Goal: Transaction & Acquisition: Download file/media

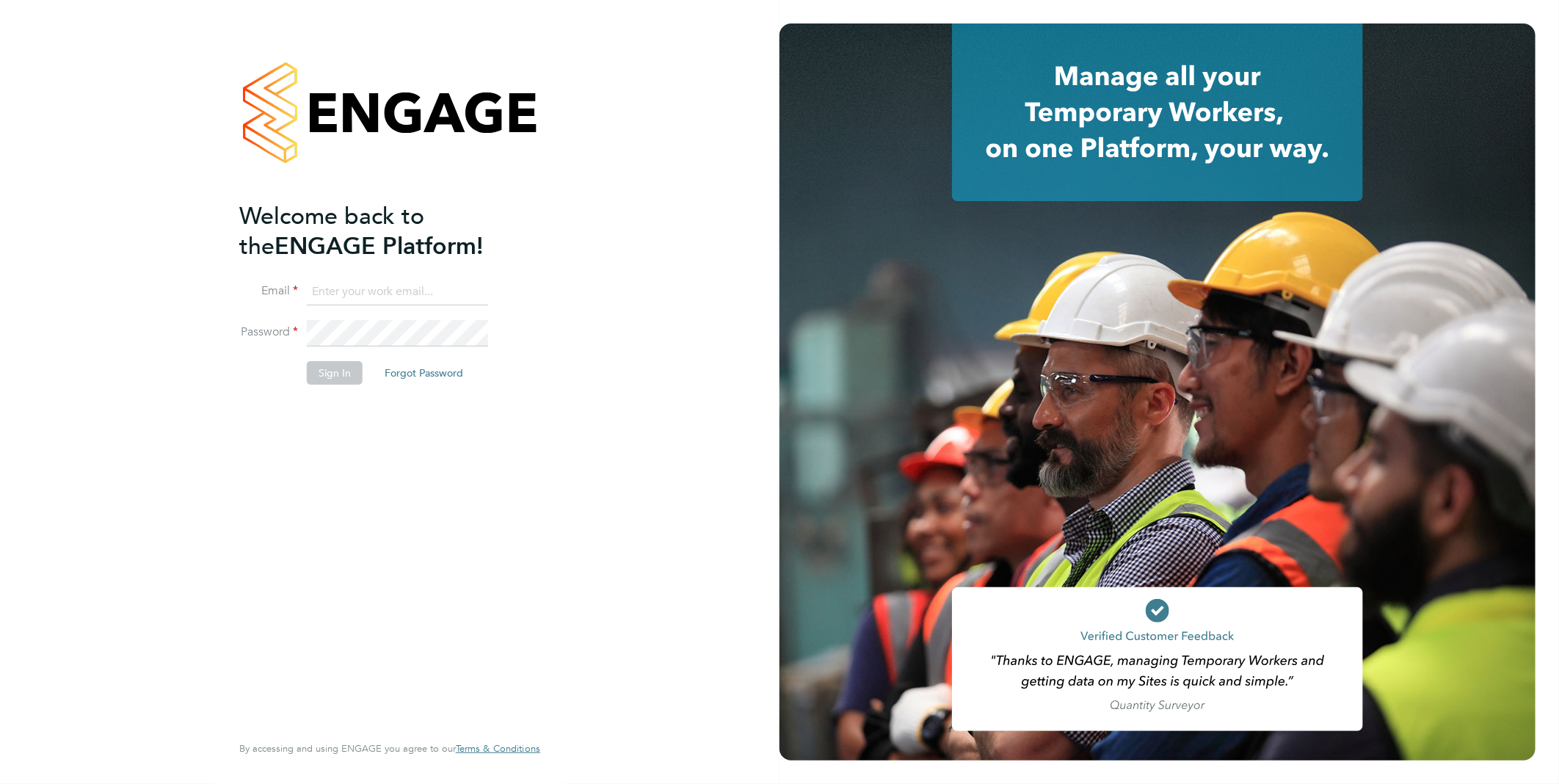
type input "vistry@caval.co.uk"
click at [342, 372] on button "Sign In" at bounding box center [334, 373] width 56 height 23
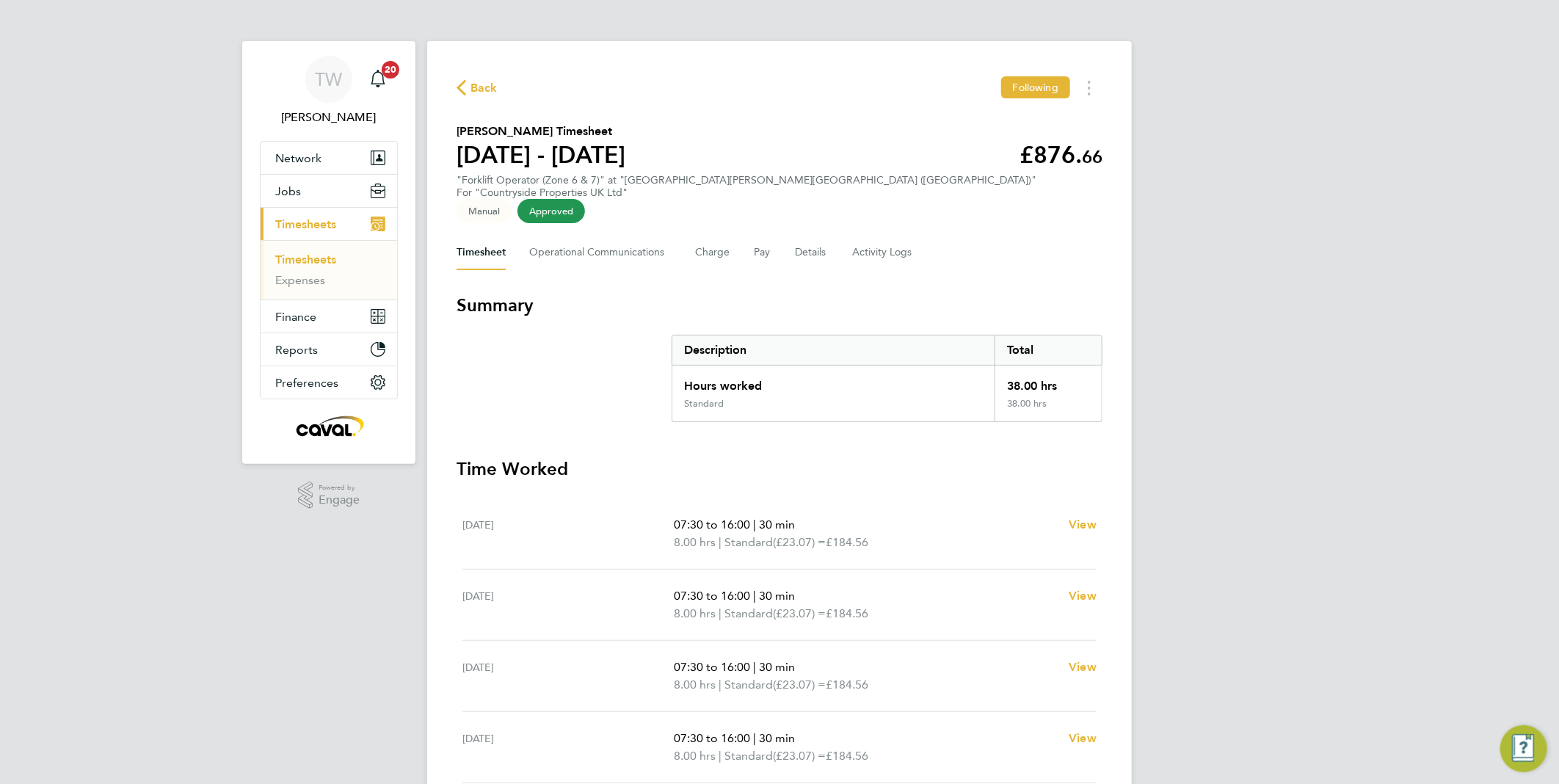
scroll to position [81, 0]
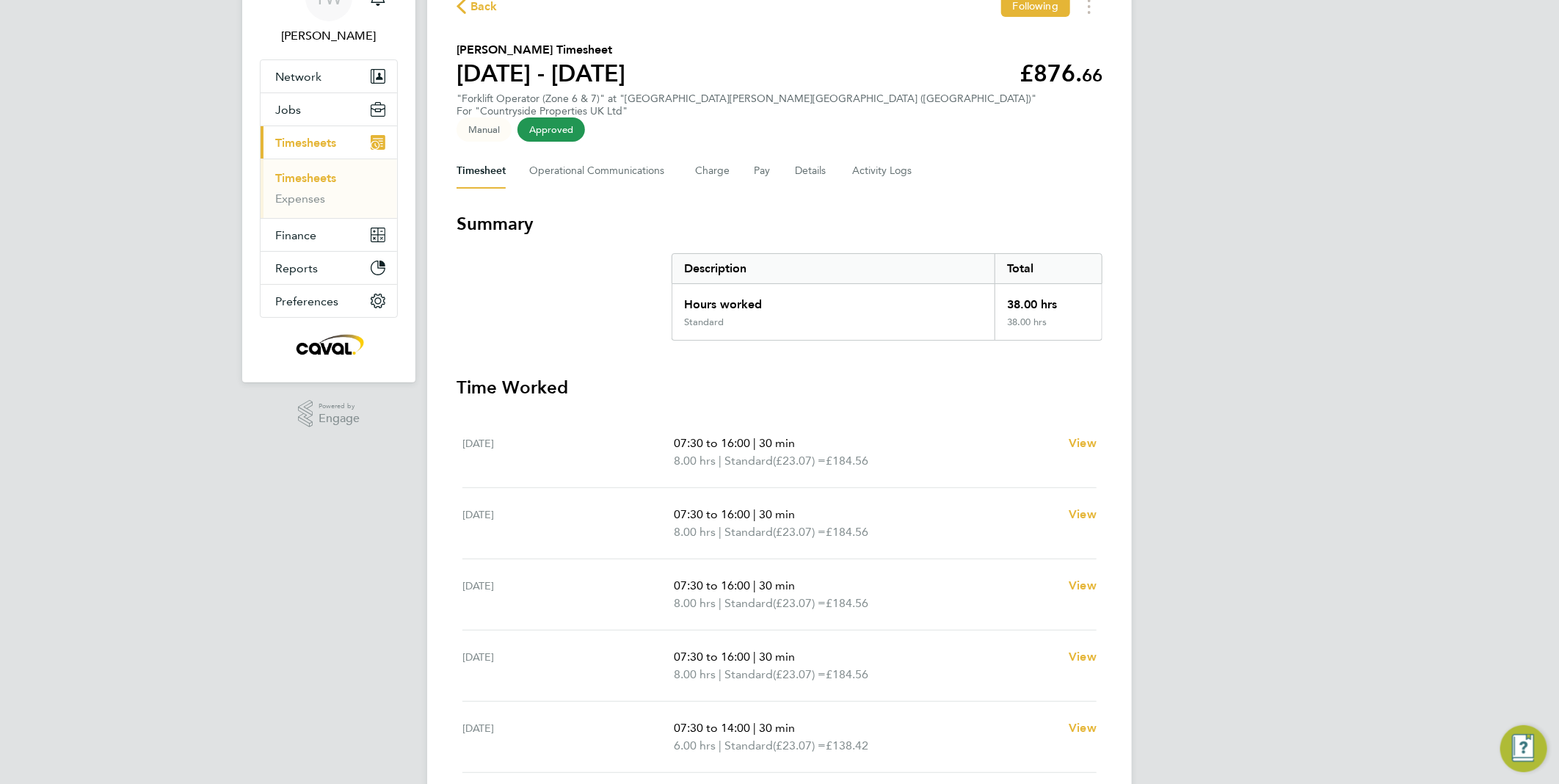
click at [1281, 620] on div "TW Tim Wells Notifications 20 Applications: Network Team Members Businesses Sit…" at bounding box center [780, 464] width 1559 height 1090
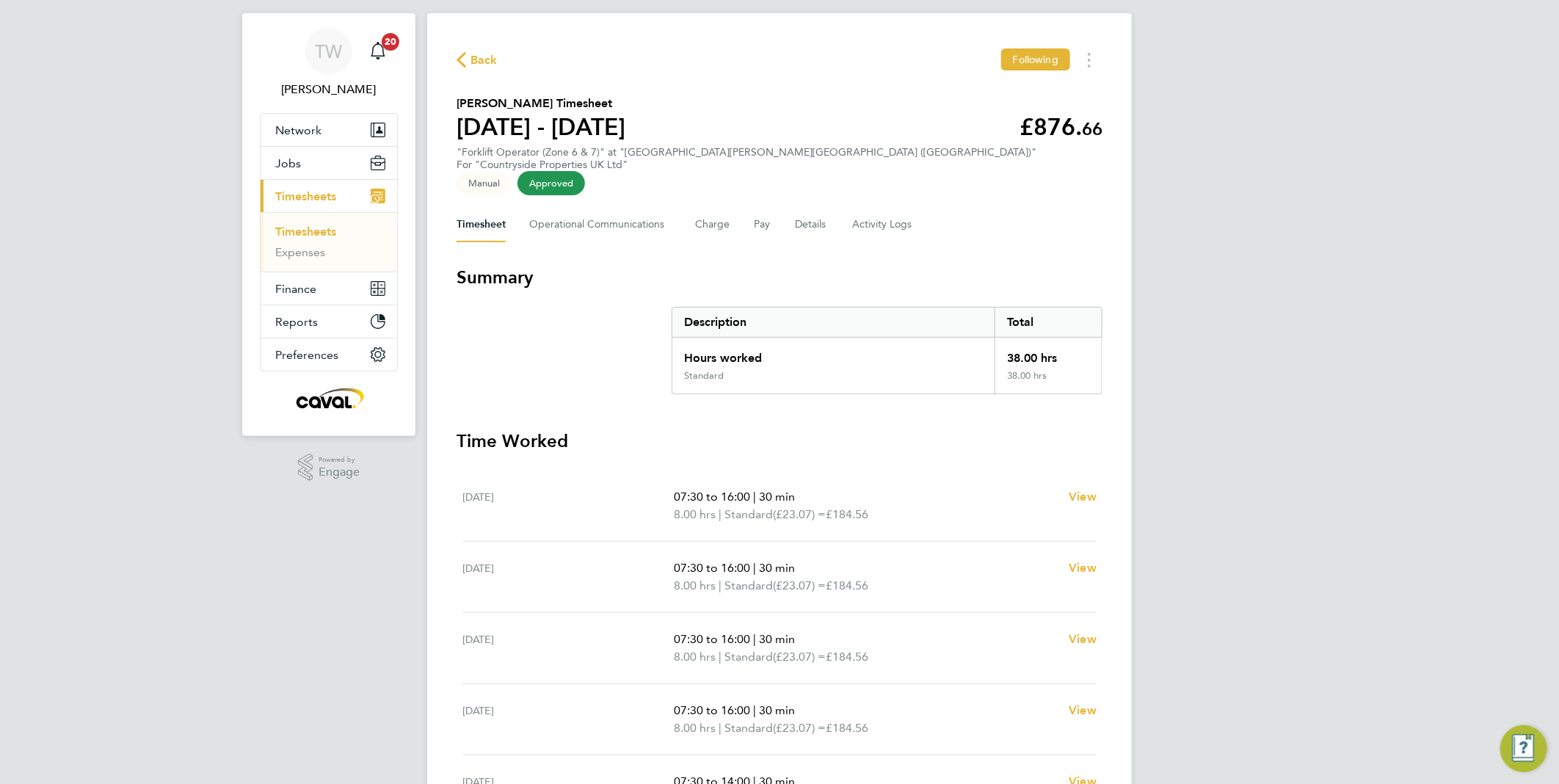
scroll to position [0, 0]
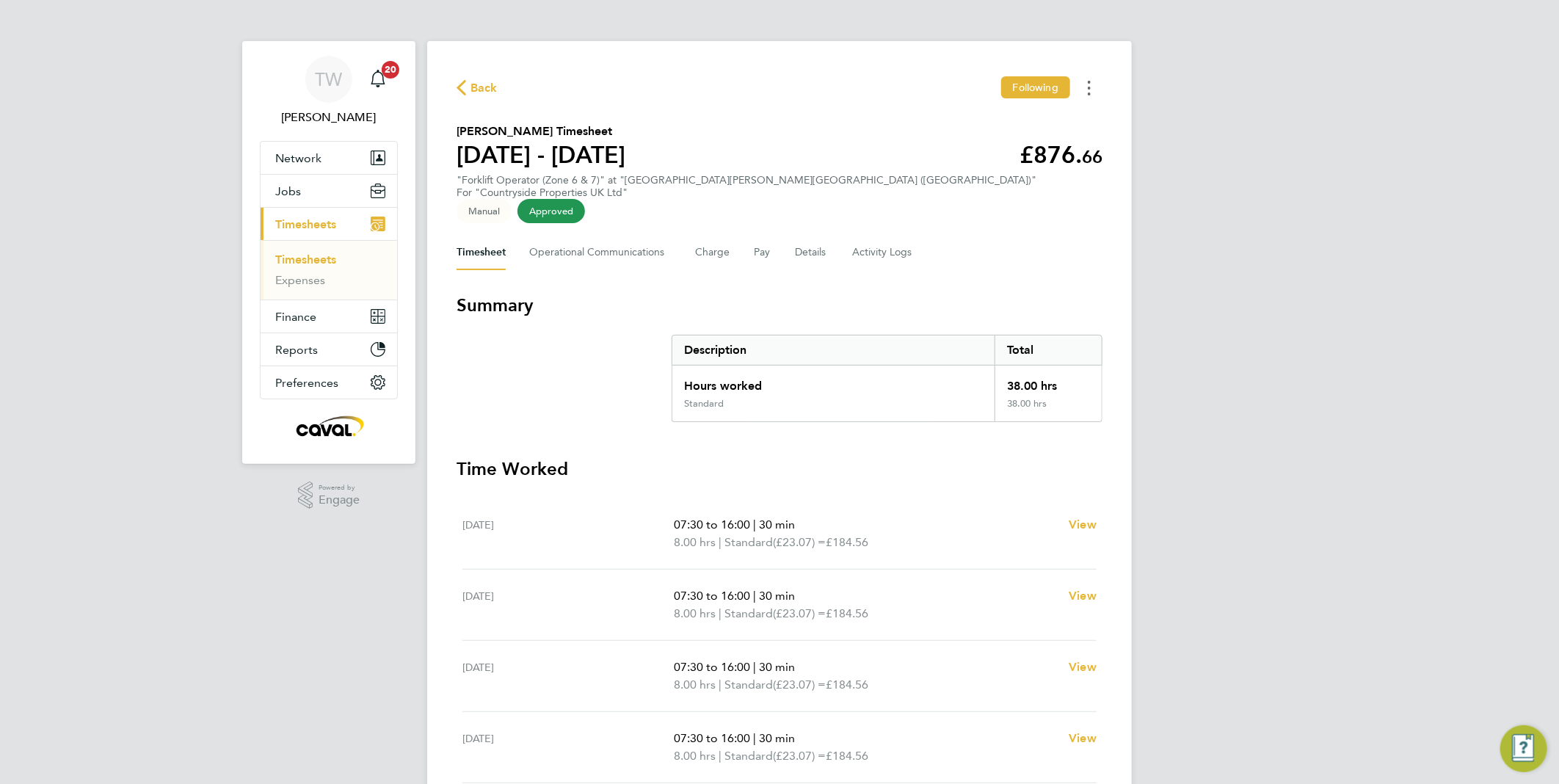
click at [1091, 91] on button "Timesheets Menu" at bounding box center [1089, 87] width 26 height 22
click at [1044, 126] on link "Download timesheet" at bounding box center [1015, 121] width 176 height 29
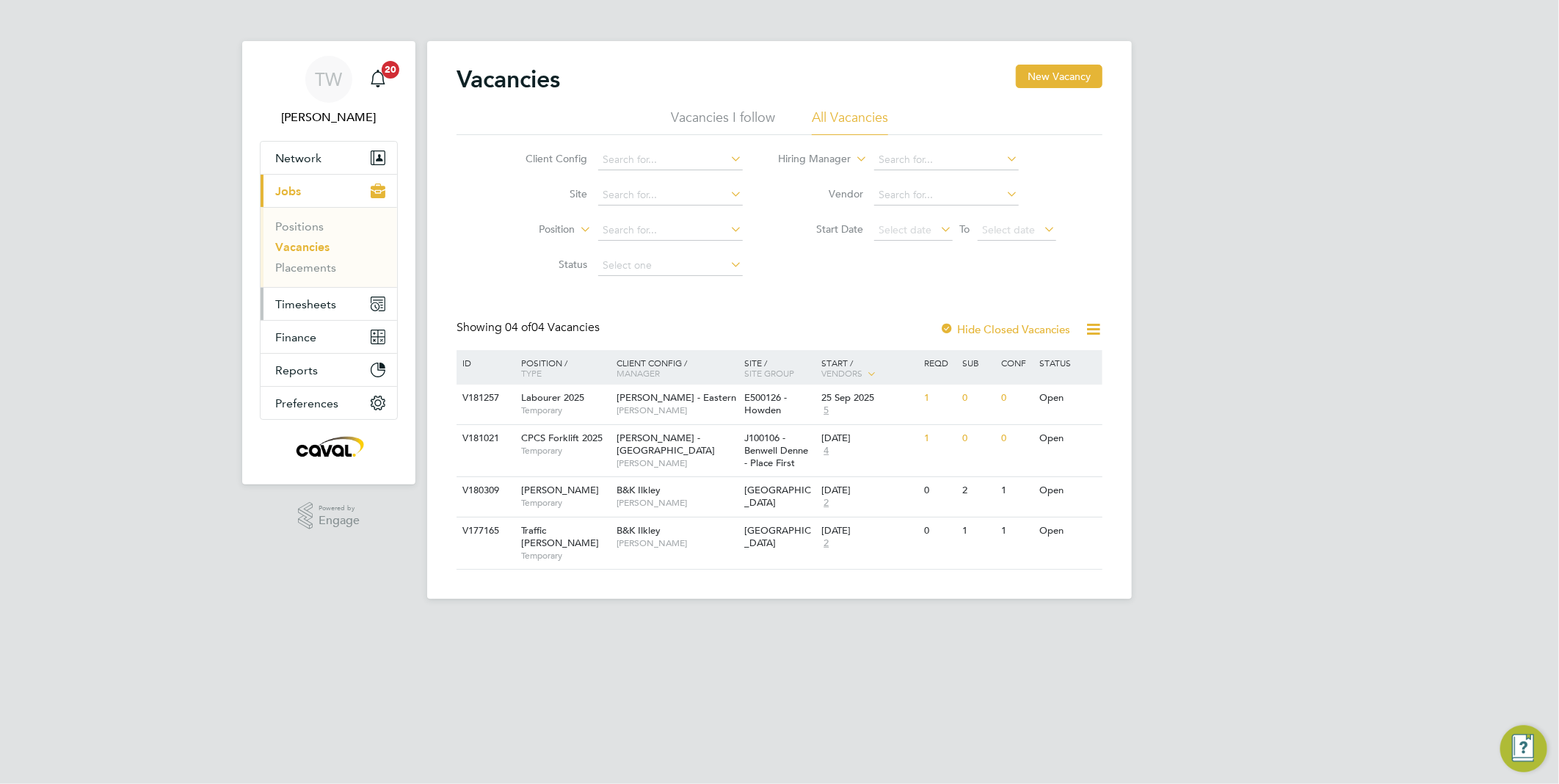
click at [331, 305] on span "Timesheets" at bounding box center [306, 304] width 61 height 14
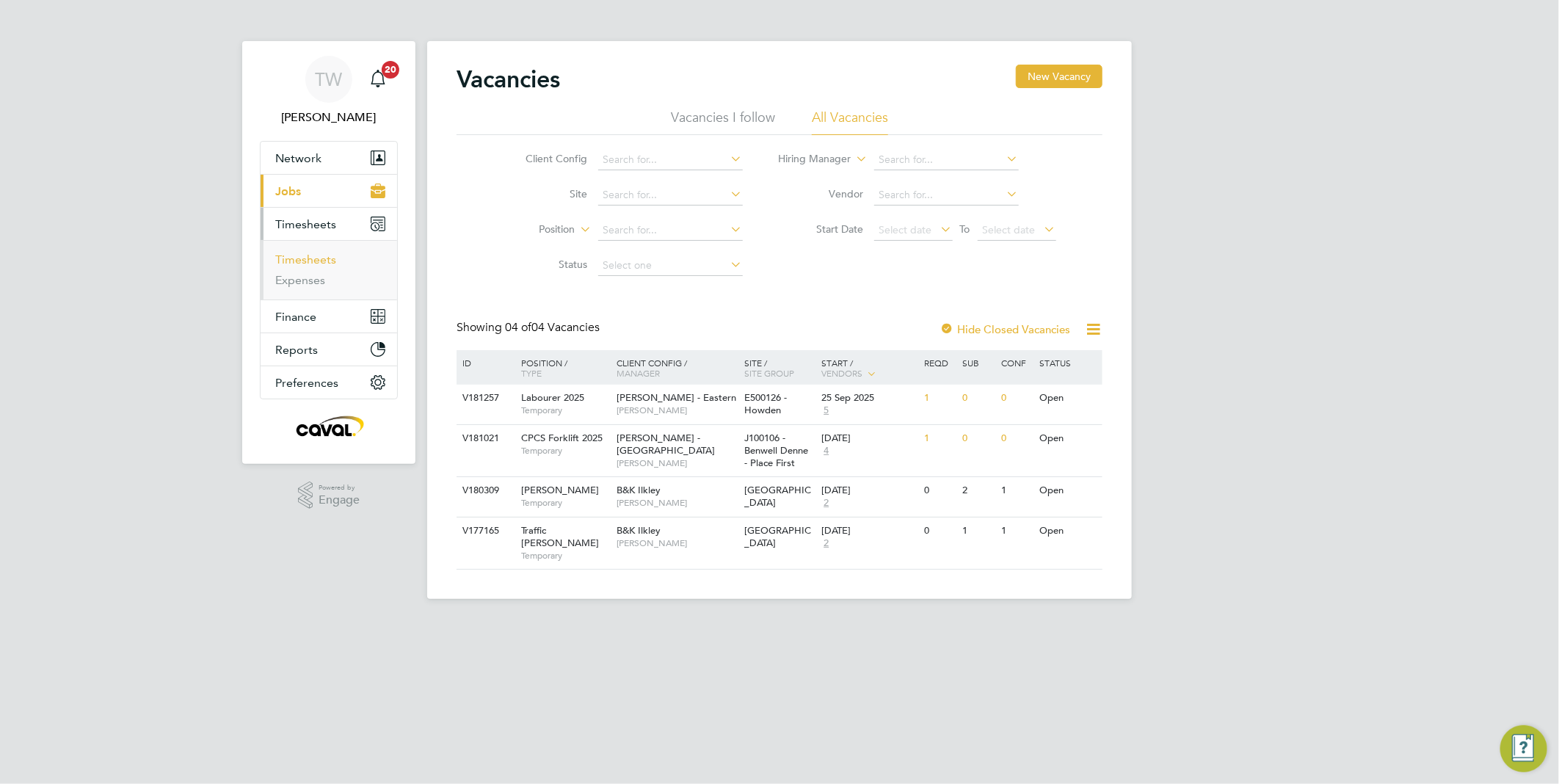
click at [313, 262] on link "Timesheets" at bounding box center [306, 259] width 61 height 14
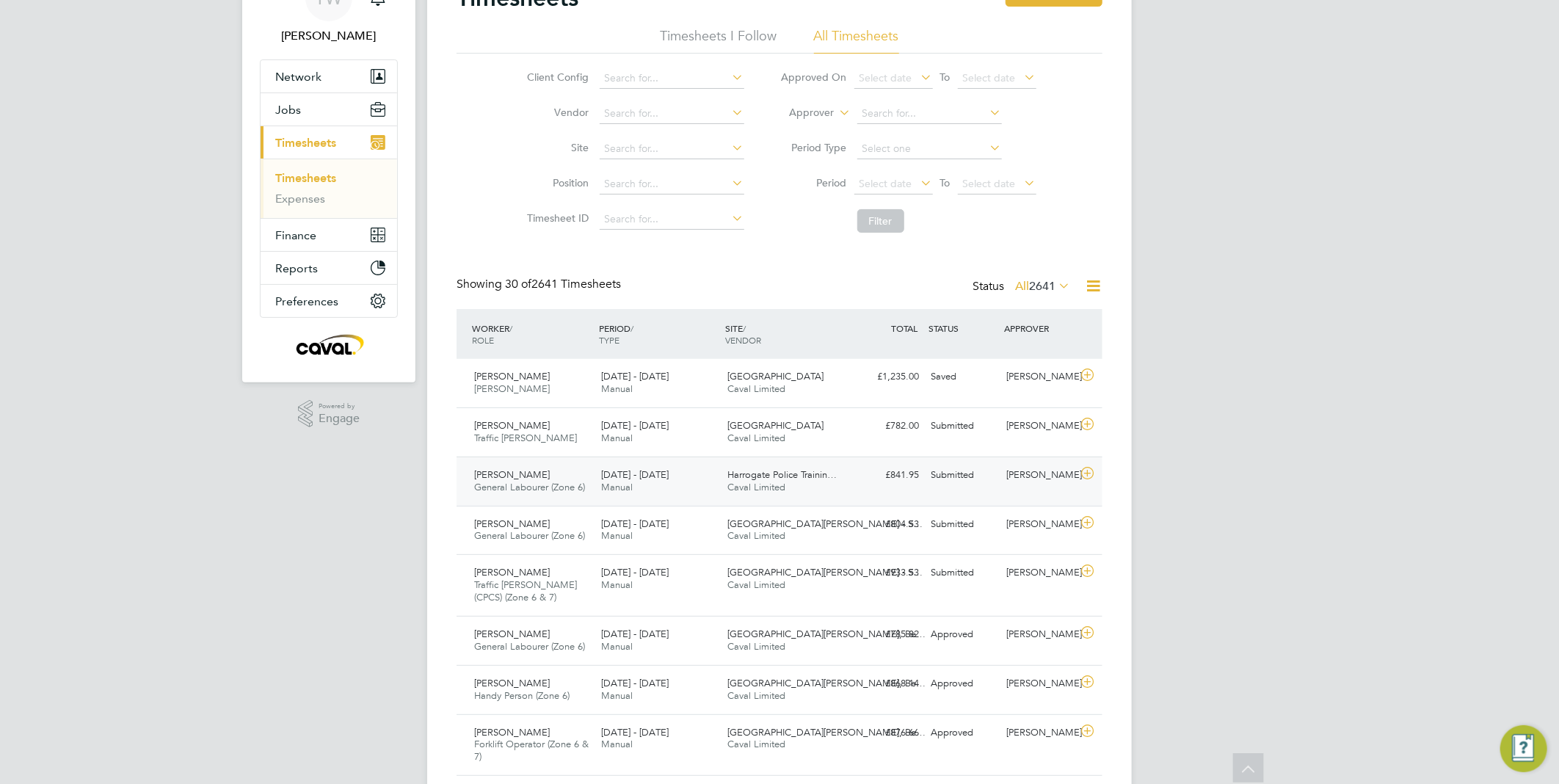
click at [857, 490] on div "Peter Ewart General Labourer (Zone 6) 22 - 28 Sep 2025 22 - 28 Sep 2025 Manual …" at bounding box center [780, 481] width 646 height 50
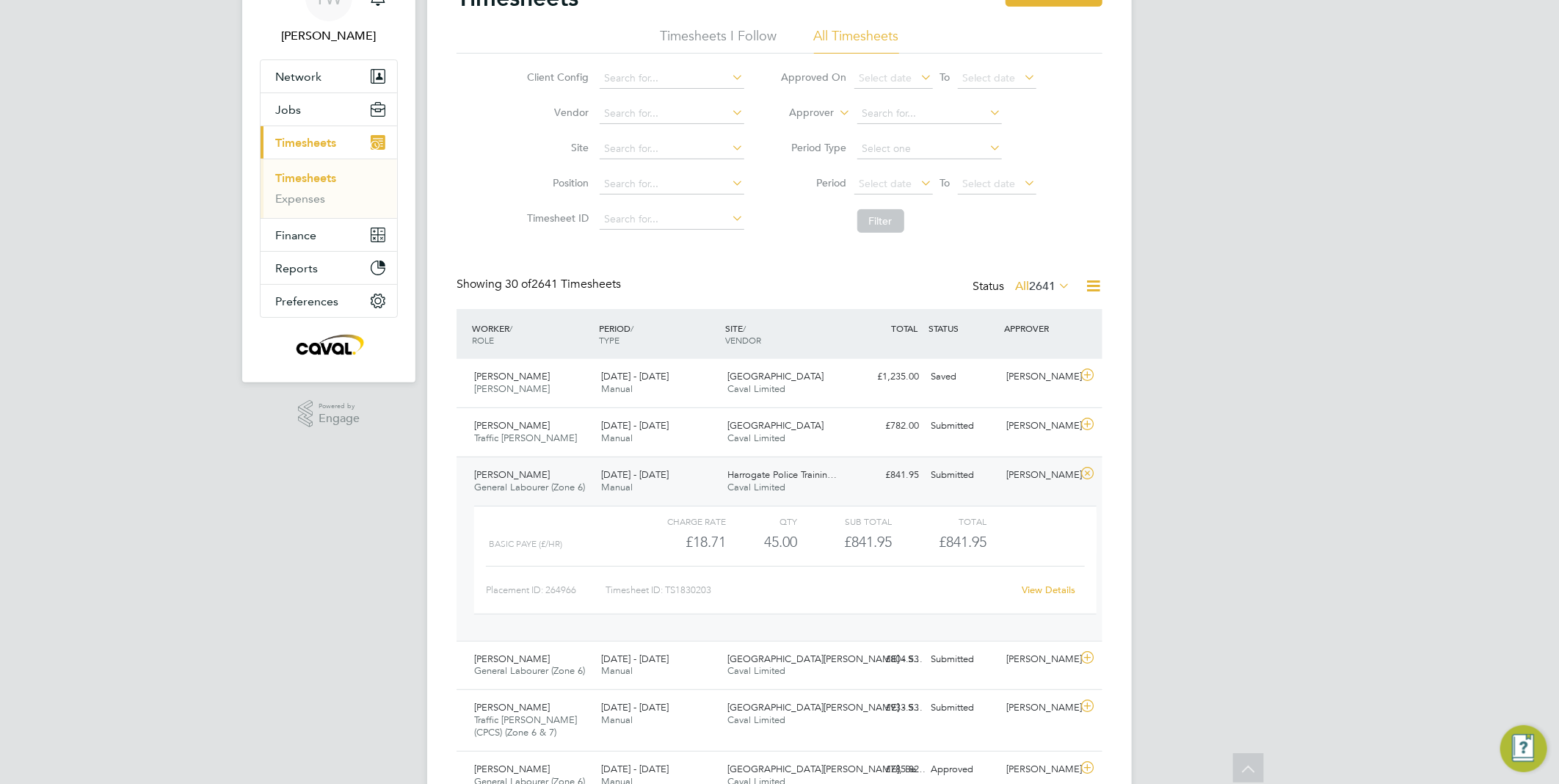
click at [863, 478] on div "£841.95 Submitted" at bounding box center [886, 474] width 77 height 24
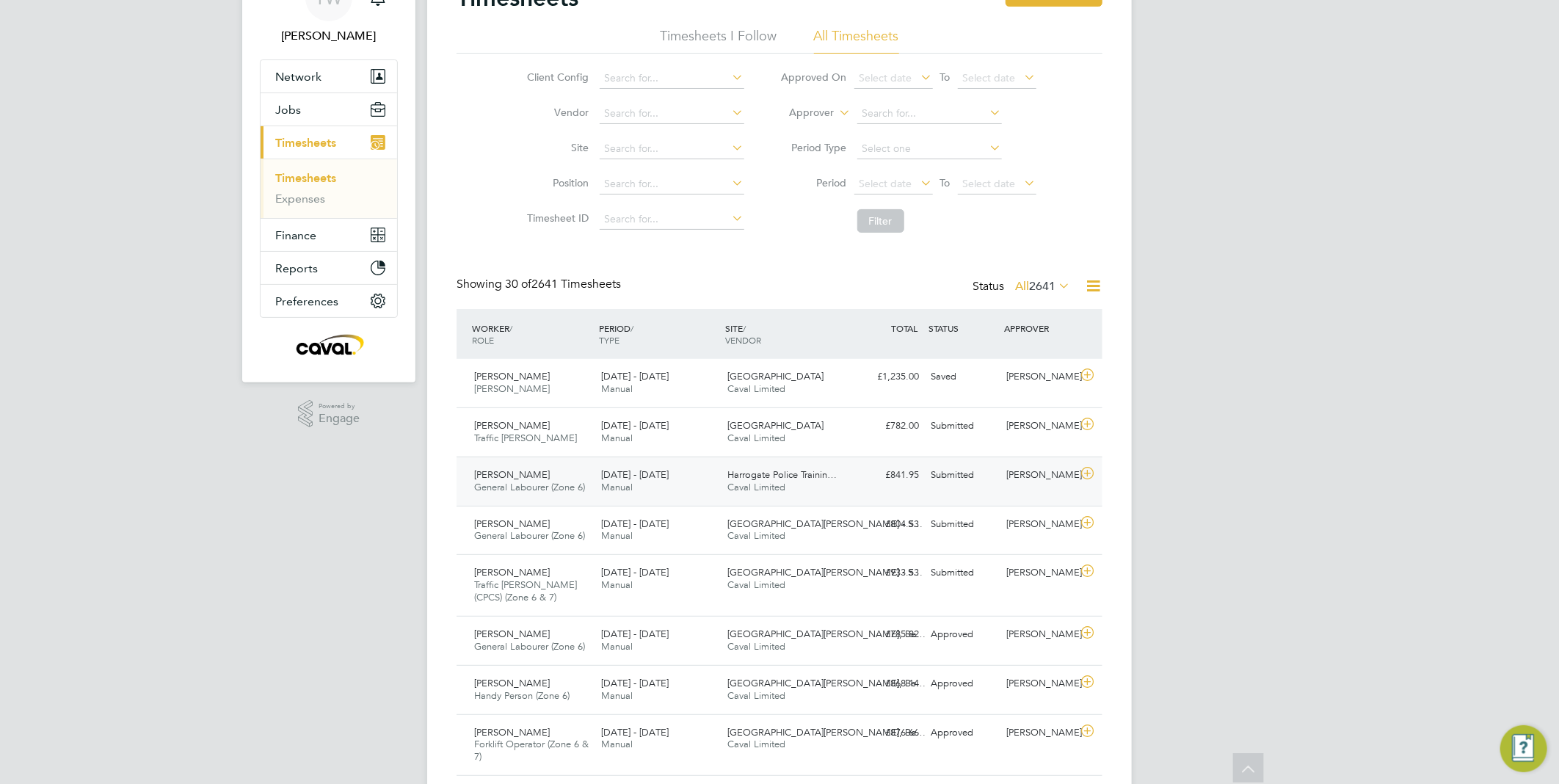
click at [863, 478] on div "£841.95 Submitted" at bounding box center [886, 474] width 77 height 24
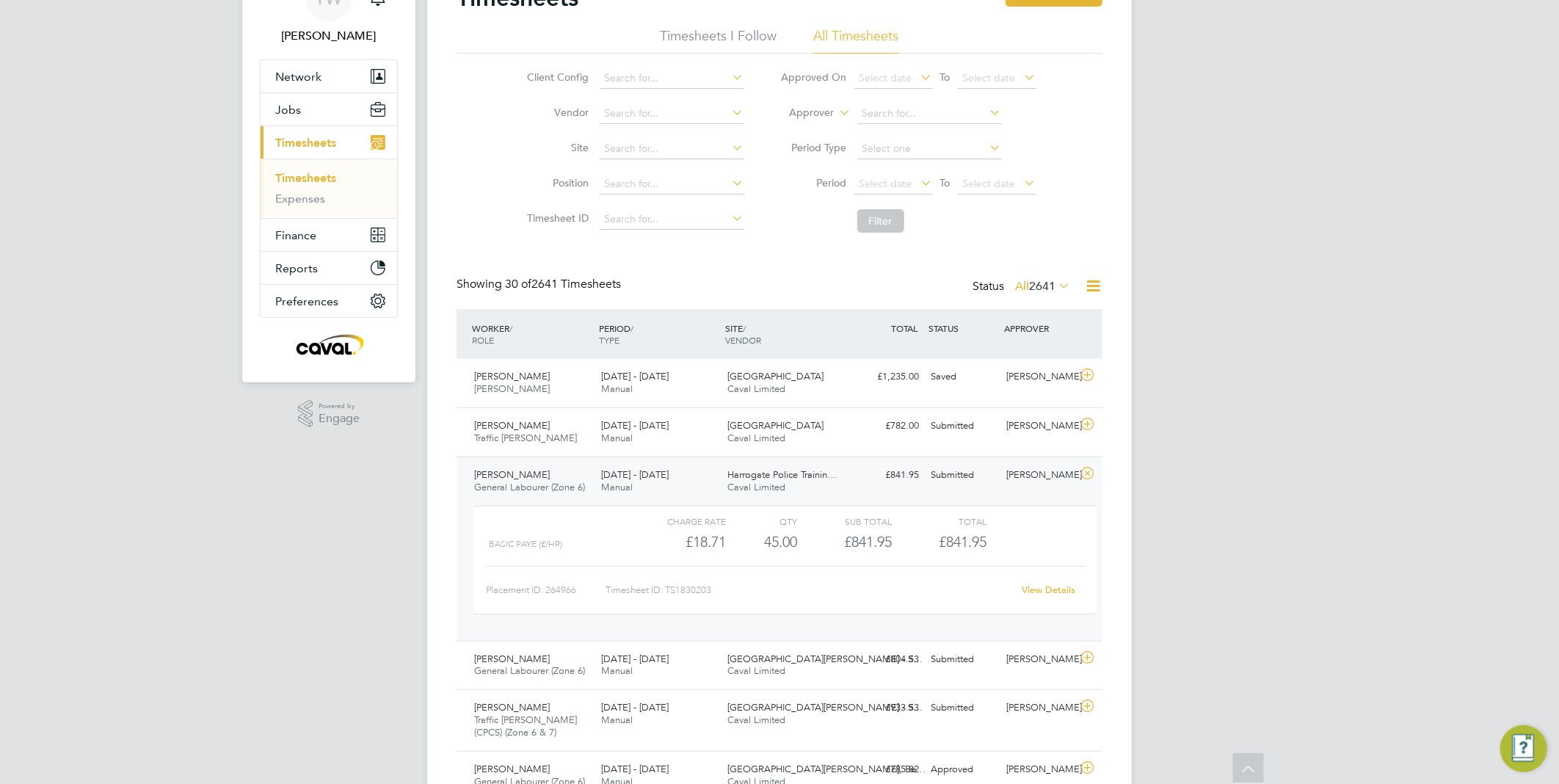
click at [595, 486] on div "22 - 28 Sep 2025 Manual" at bounding box center [659, 481] width 127 height 36
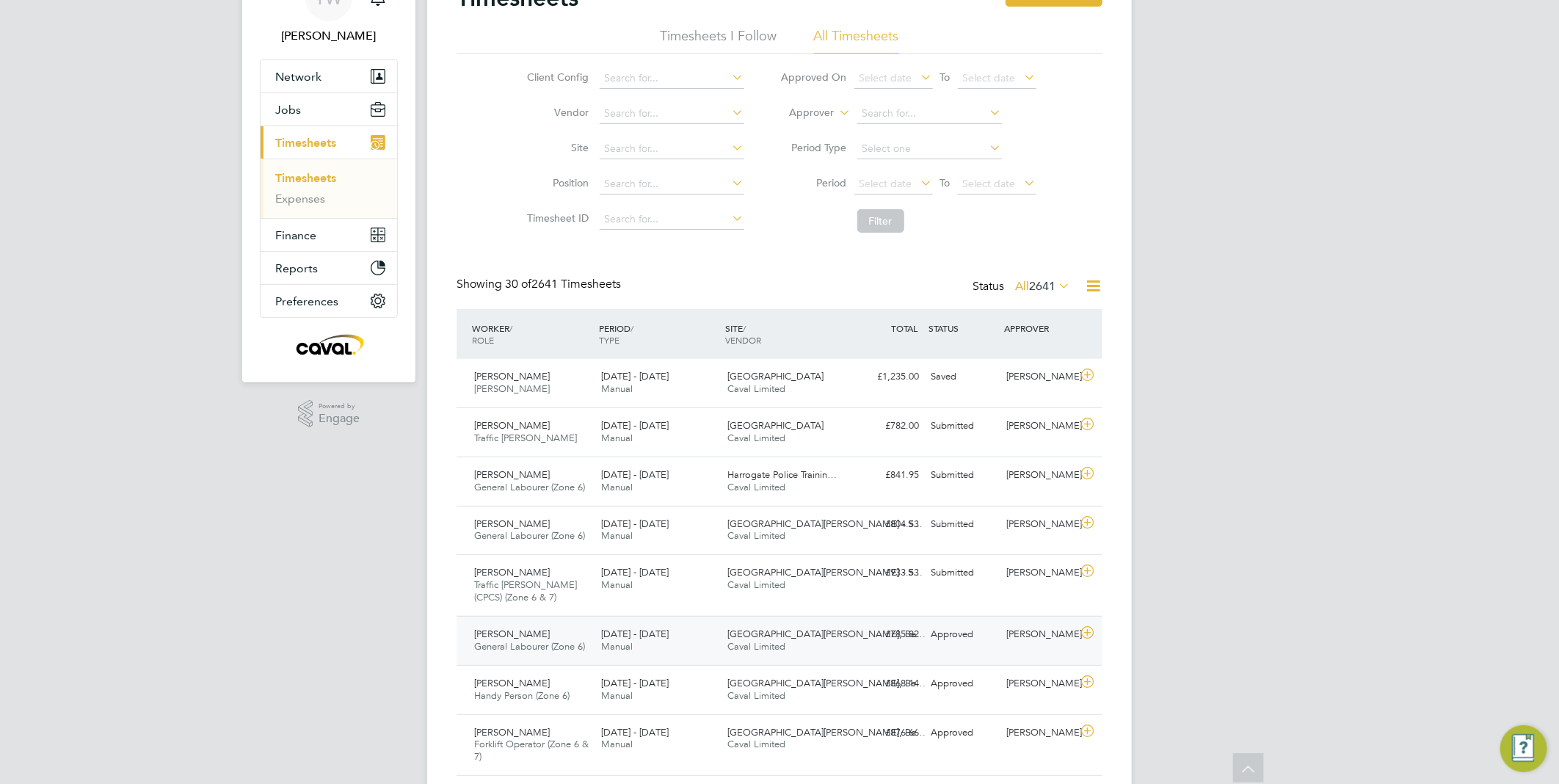
click at [656, 628] on div "22 - 28 Sep 2025 Manual" at bounding box center [659, 640] width 127 height 36
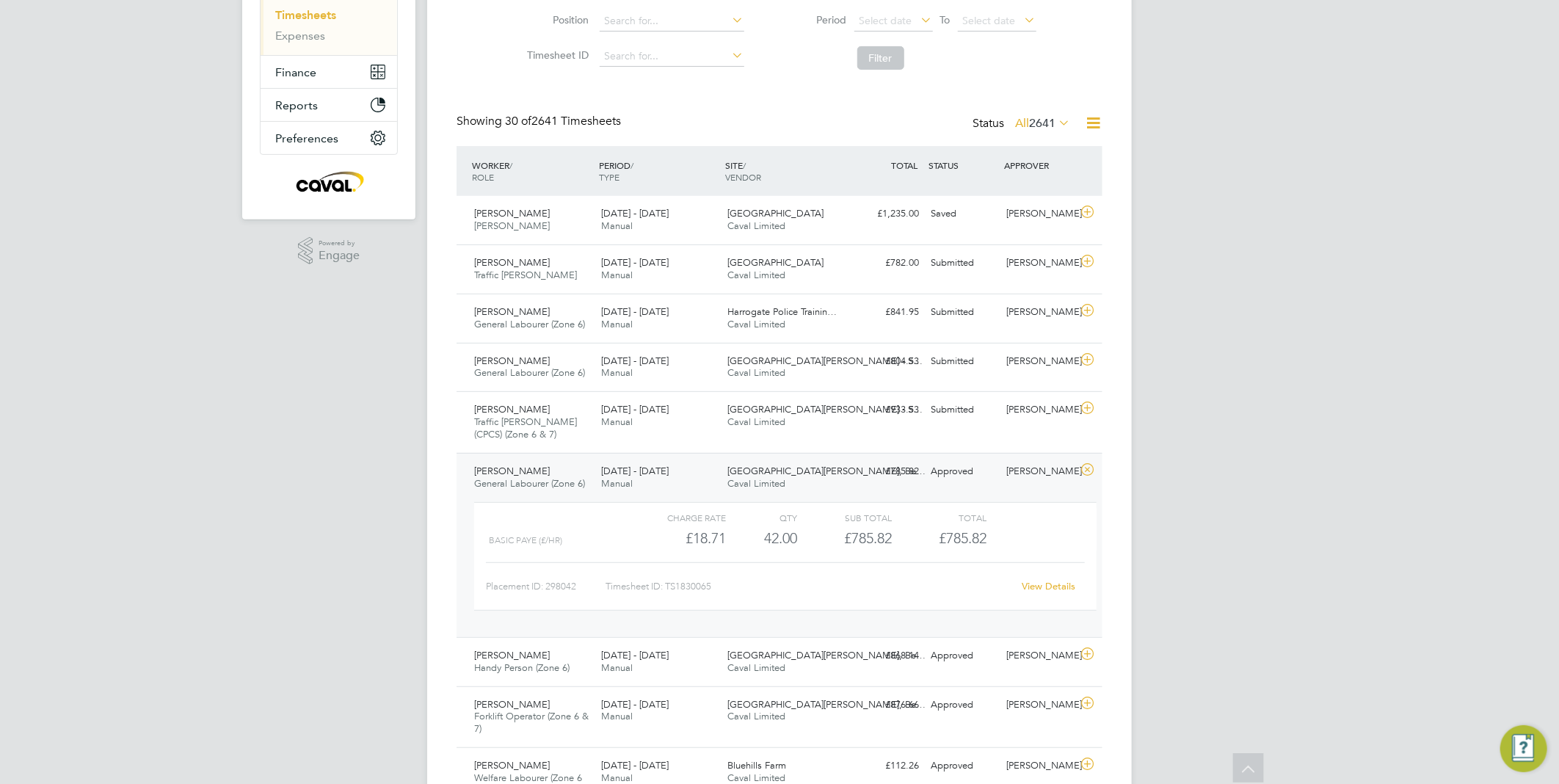
click at [1035, 578] on div "View Details" at bounding box center [1048, 586] width 72 height 23
click at [1043, 581] on link "View Details" at bounding box center [1049, 586] width 53 height 12
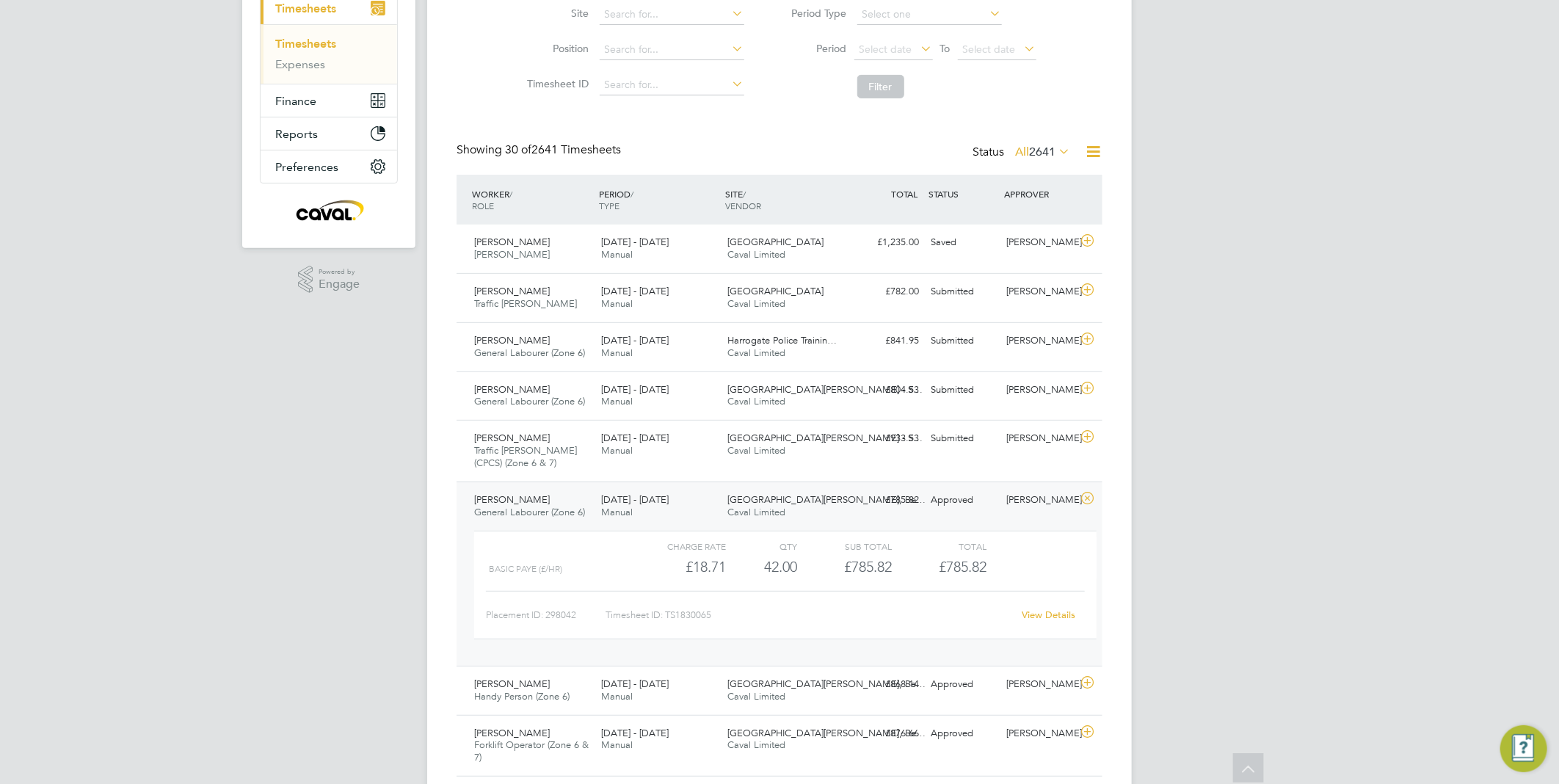
scroll to position [245, 0]
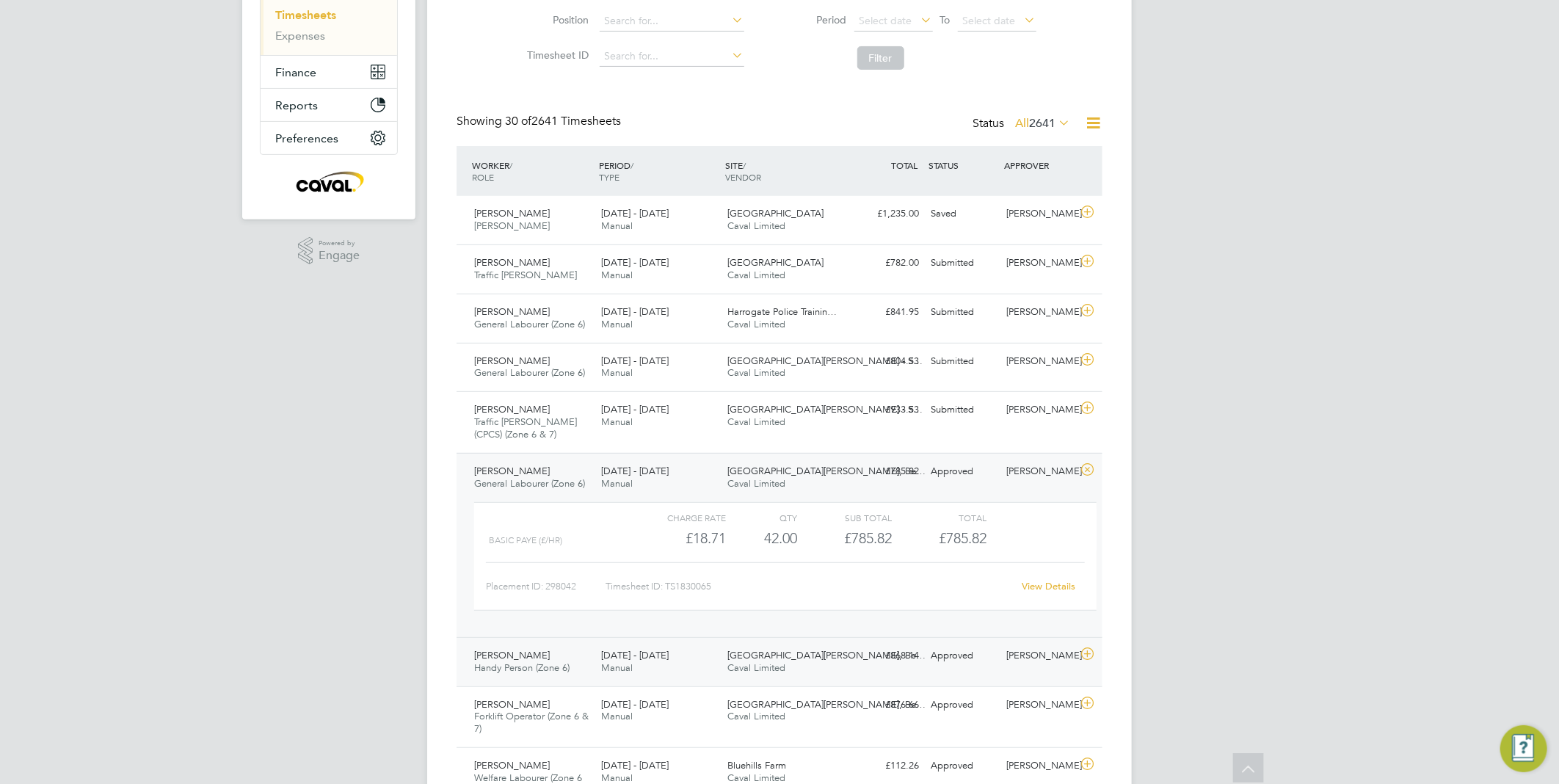
click at [723, 673] on div "Spark Mill Meadows, Be… Caval Limited" at bounding box center [786, 662] width 127 height 36
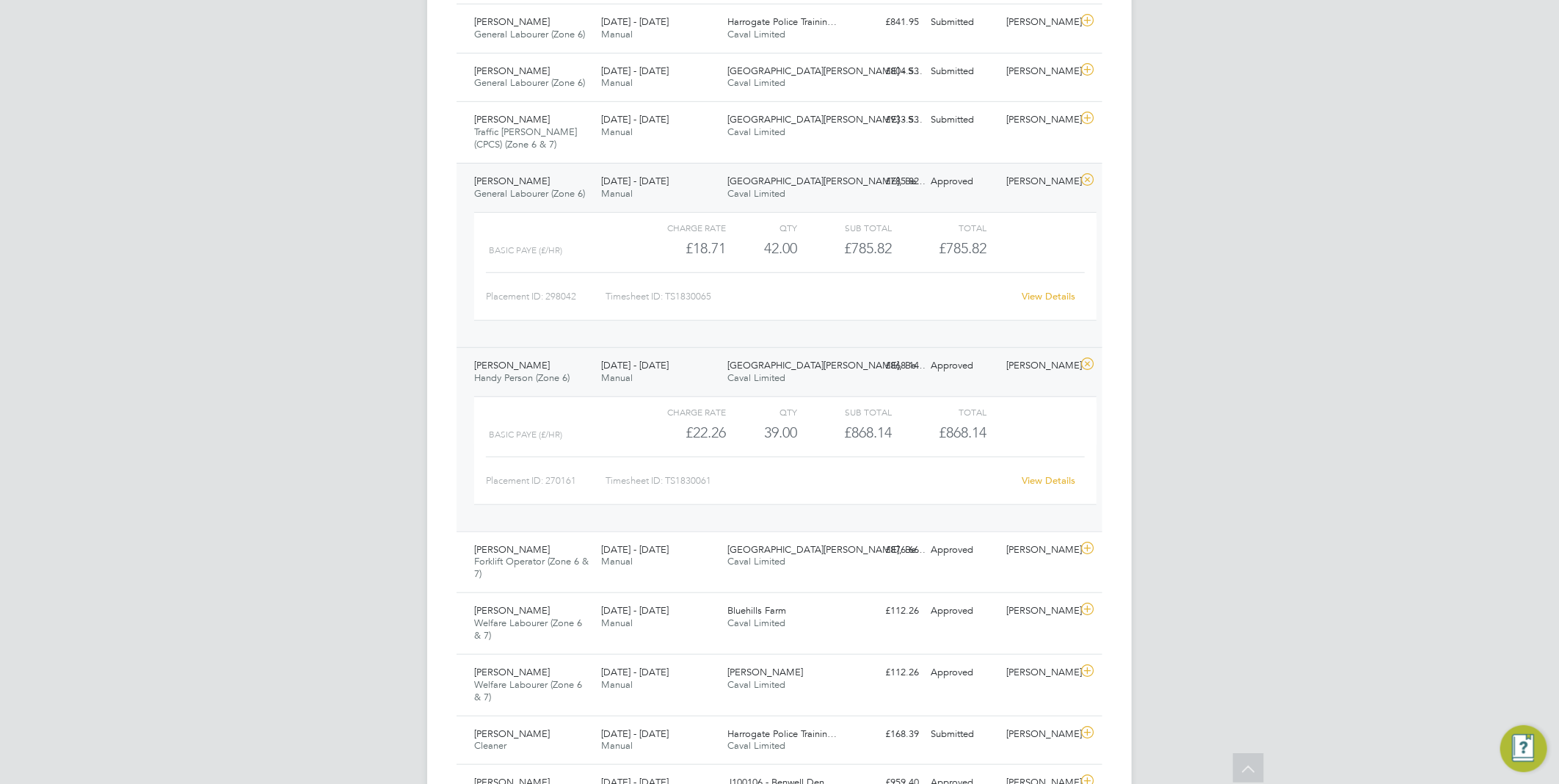
scroll to position [570, 0]
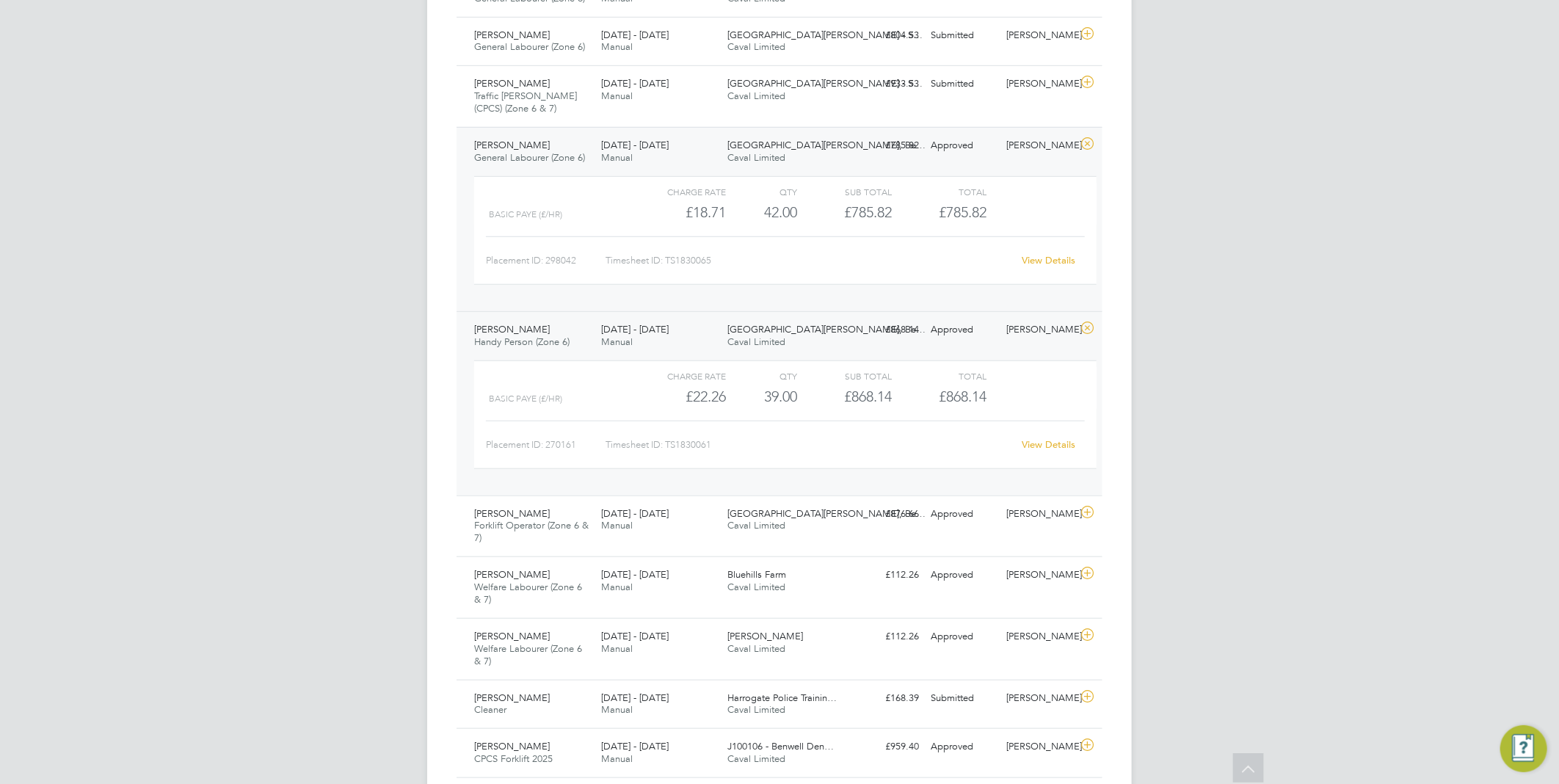
click at [1052, 444] on link "View Details" at bounding box center [1049, 444] width 53 height 12
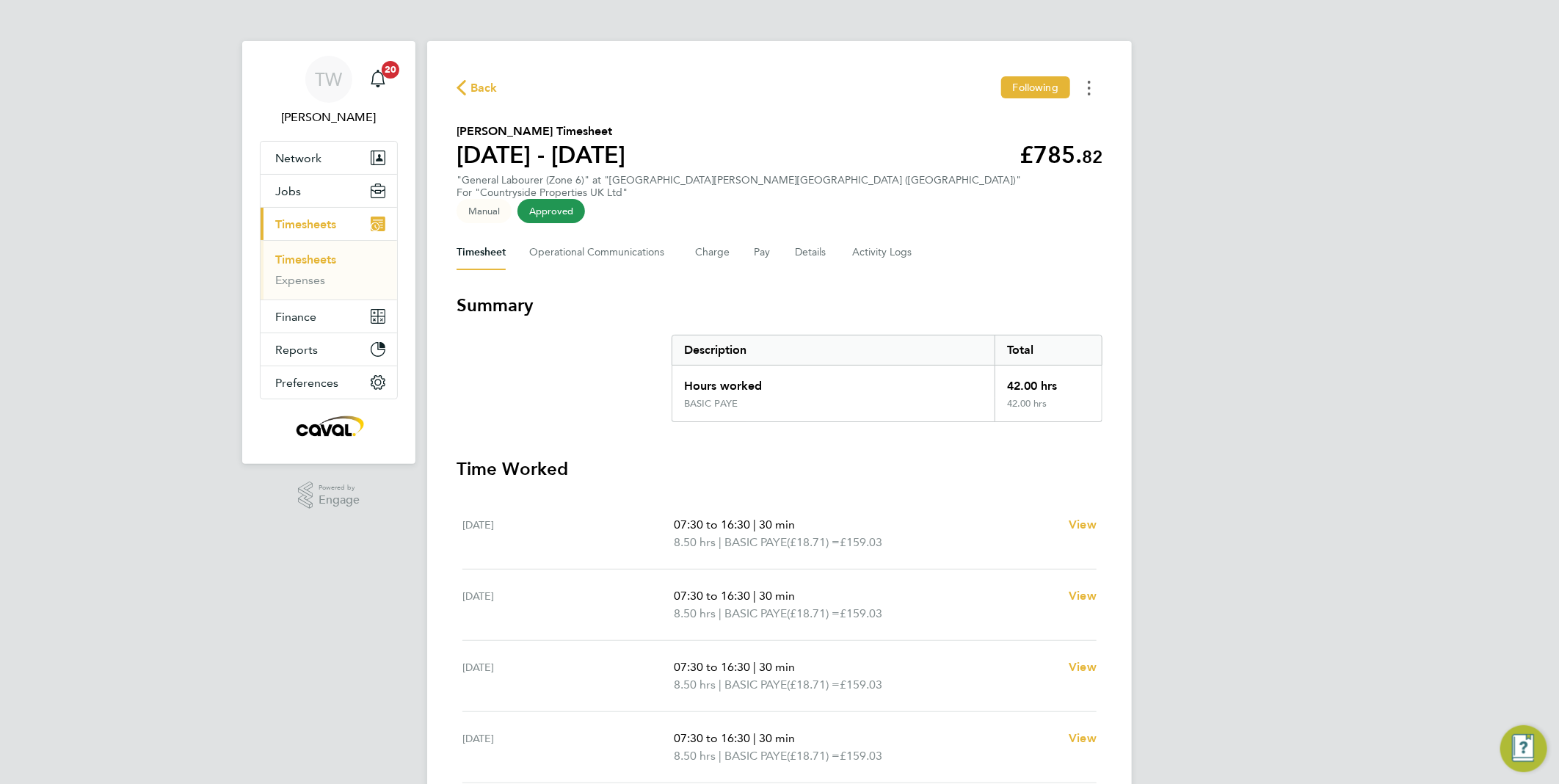
click at [1090, 92] on circle "Timesheets Menu" at bounding box center [1089, 94] width 3 height 3
click at [1036, 120] on link "Download timesheet" at bounding box center [1015, 121] width 176 height 29
click at [1095, 86] on button "Timesheets Menu" at bounding box center [1089, 87] width 26 height 22
click at [1076, 121] on link "Download timesheet" at bounding box center [1015, 121] width 176 height 29
click at [477, 84] on span "Back" at bounding box center [484, 87] width 27 height 18
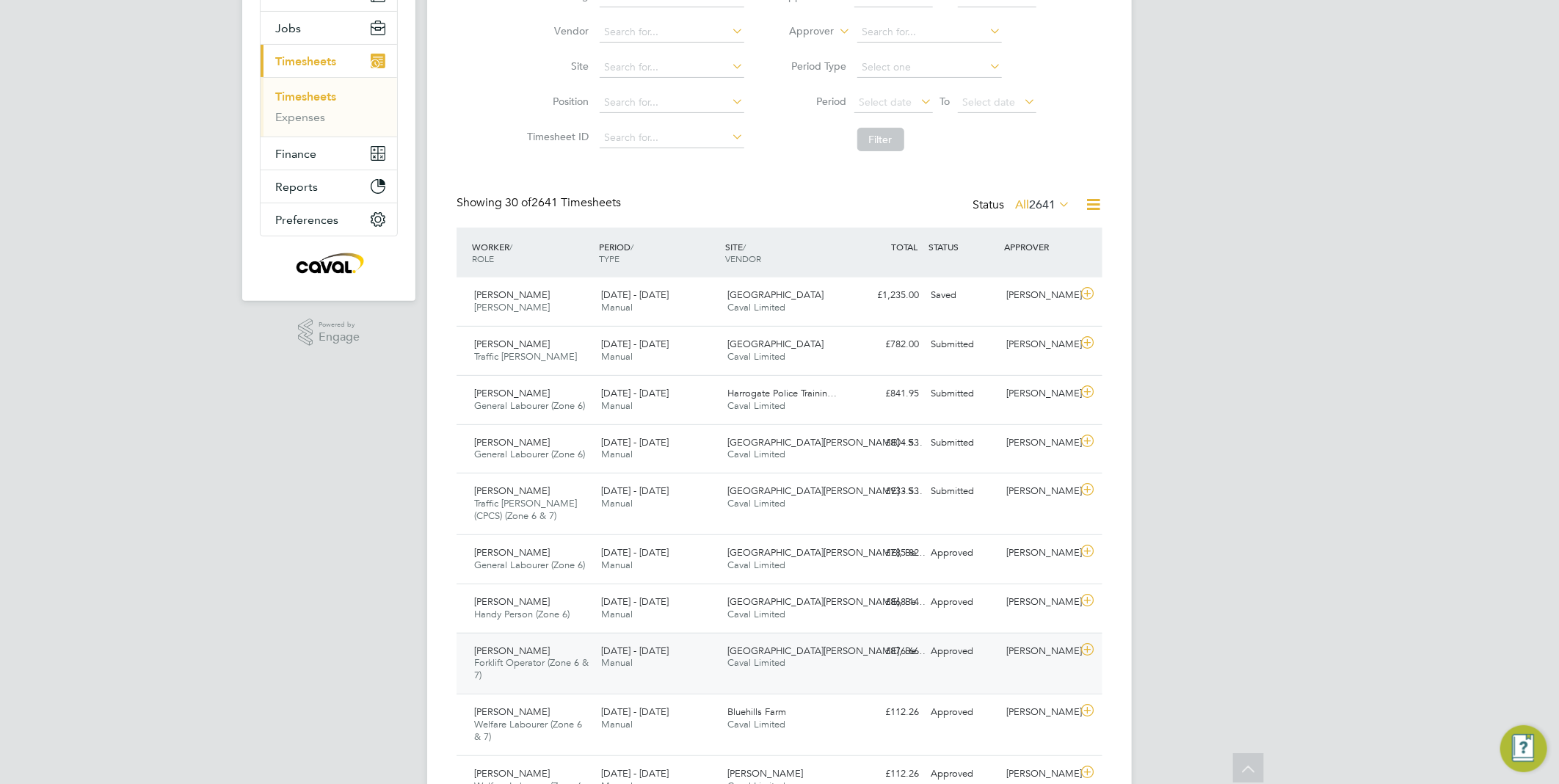
click at [630, 665] on span "Manual" at bounding box center [617, 662] width 32 height 12
click at [1038, 772] on link "View Details" at bounding box center [1049, 778] width 53 height 12
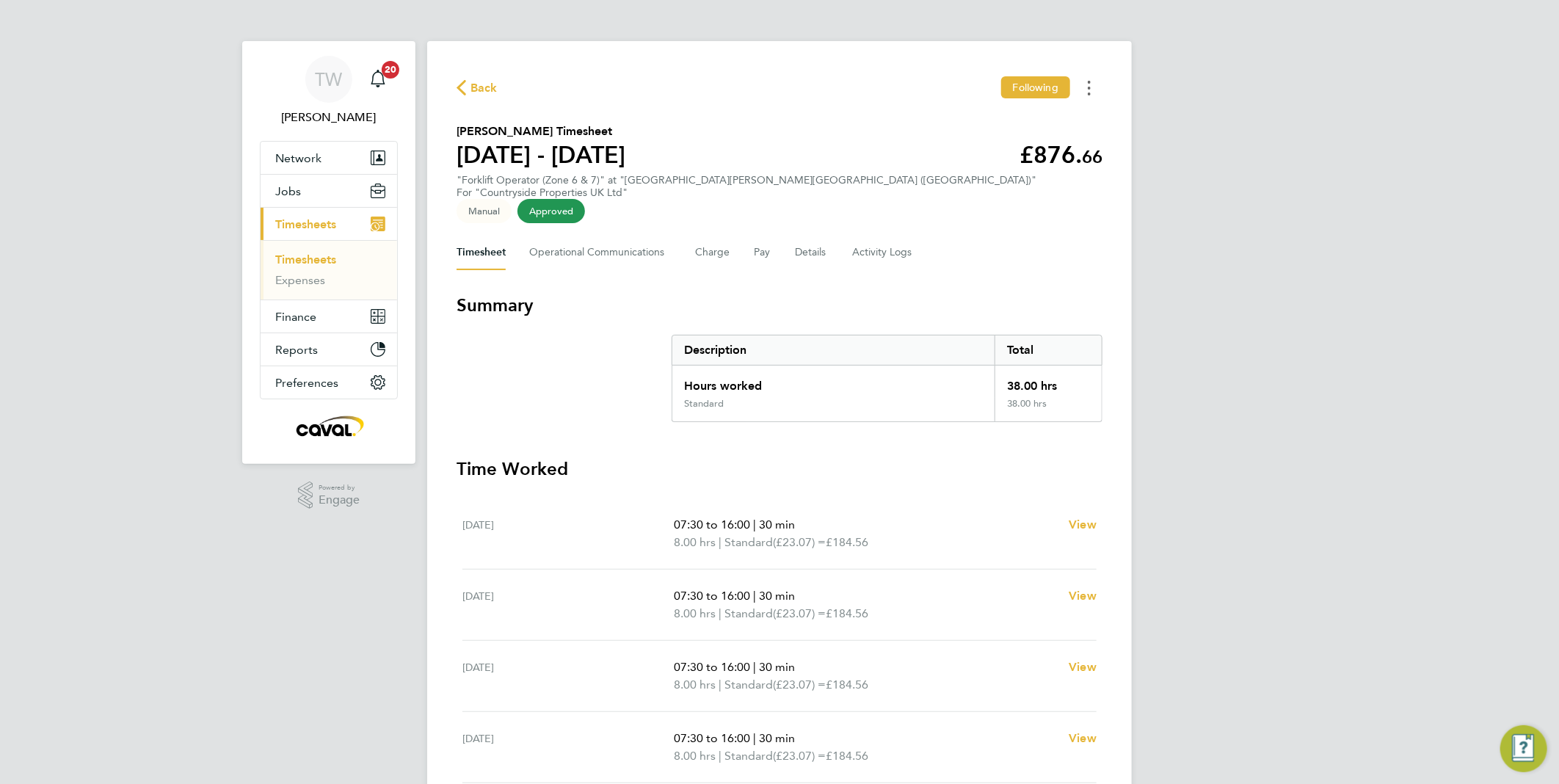
click at [1091, 84] on button "Timesheets Menu" at bounding box center [1089, 87] width 26 height 22
click at [1007, 130] on link "Download timesheet" at bounding box center [1015, 121] width 176 height 29
click at [1091, 88] on button "Timesheets Menu" at bounding box center [1089, 87] width 26 height 22
